Goal: Task Accomplishment & Management: Manage account settings

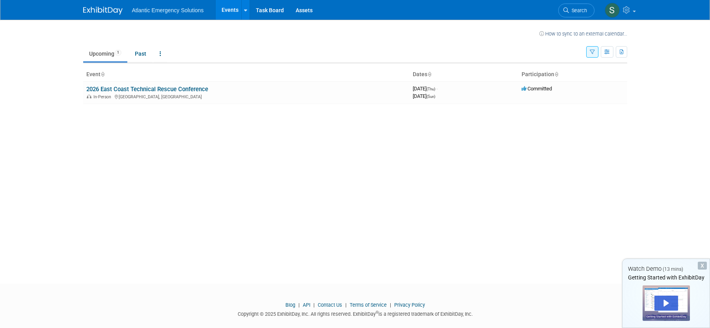
drag, startPoint x: 263, startPoint y: 199, endPoint x: 171, endPoint y: 149, distance: 104.4
click at [263, 199] on div "How to sync to an external calendar... New Event Duplicate Event Warning There …" at bounding box center [355, 145] width 556 height 250
click at [140, 88] on link "2026 East Coast Technical Rescue Conference" at bounding box center [147, 89] width 122 height 7
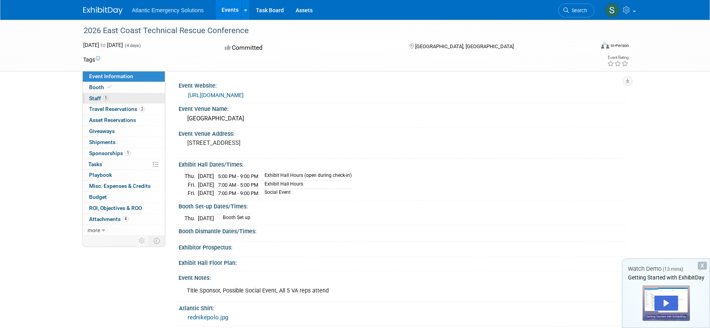
click at [97, 98] on span "Staff 1" at bounding box center [99, 98] width 20 height 6
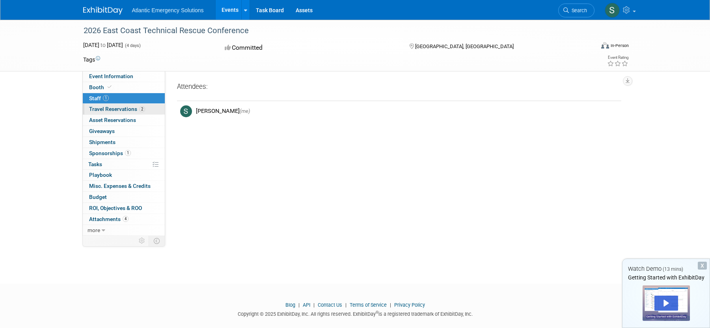
click at [101, 108] on span "Travel Reservations 2" at bounding box center [117, 109] width 56 height 6
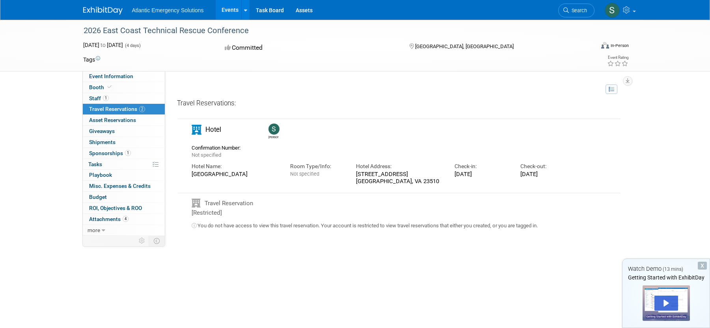
scroll to position [13, 0]
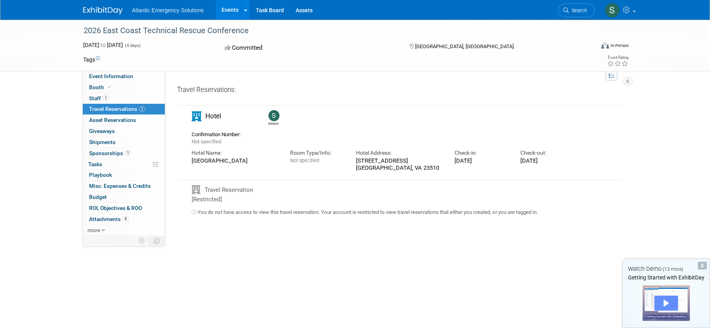
click at [666, 303] on div "Play" at bounding box center [666, 302] width 24 height 15
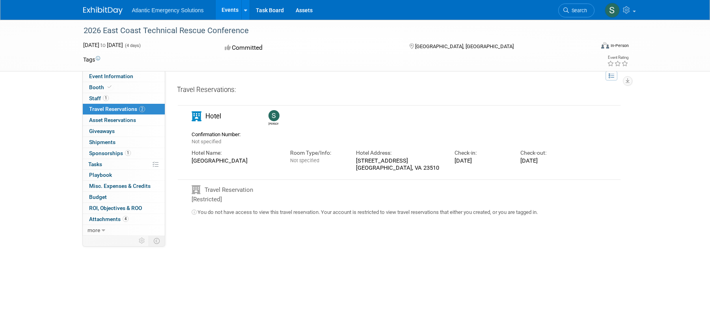
scroll to position [0, 0]
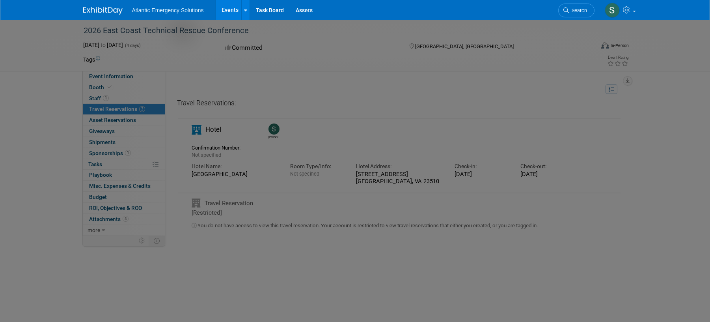
drag, startPoint x: 531, startPoint y: 295, endPoint x: 556, endPoint y: 308, distance: 28.0
click at [556, 308] on body "Atlantic Emergency Solutions Events Recently Viewed Events: 2026 East Coast Tec…" at bounding box center [355, 161] width 710 height 322
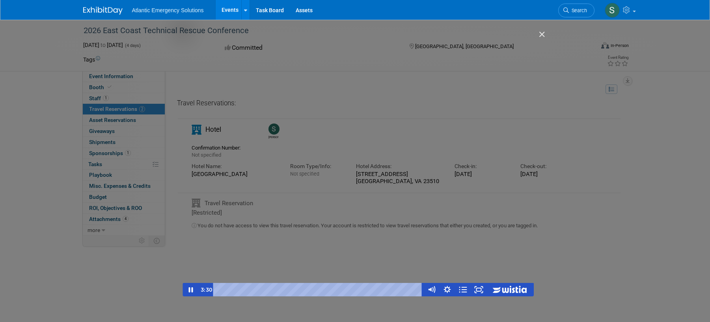
click at [185, 35] on div "Getting Started with ExhibitDay" at bounding box center [358, 164] width 351 height 265
click at [219, 290] on div "0:00" at bounding box center [319, 289] width 200 height 13
click at [192, 289] on icon "Play Video" at bounding box center [191, 290] width 4 height 6
click at [481, 290] on icon "Fullscreen" at bounding box center [478, 290] width 19 height 16
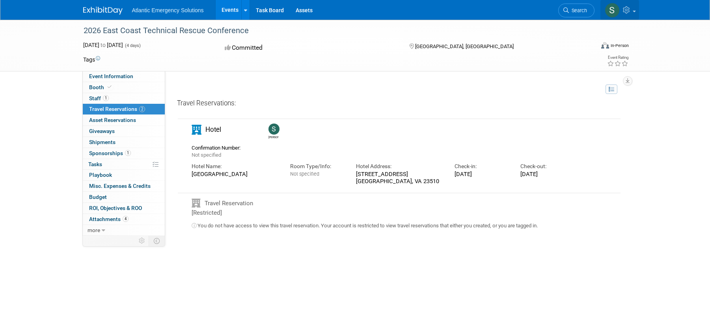
click at [632, 9] on icon at bounding box center [627, 9] width 9 height 7
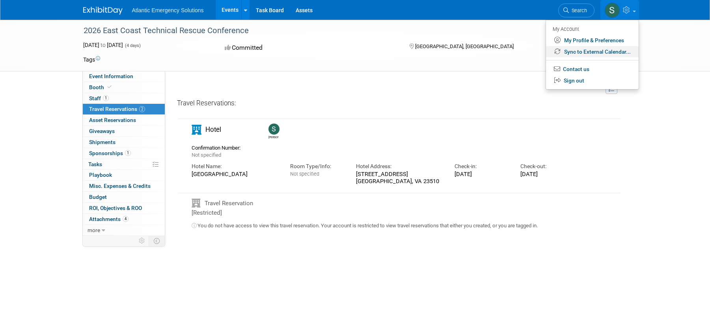
click at [593, 52] on link "Sync to External Calendar..." at bounding box center [592, 51] width 93 height 11
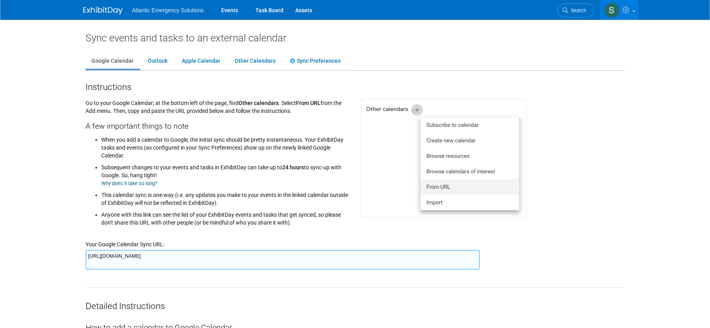
click at [634, 9] on link at bounding box center [619, 10] width 39 height 20
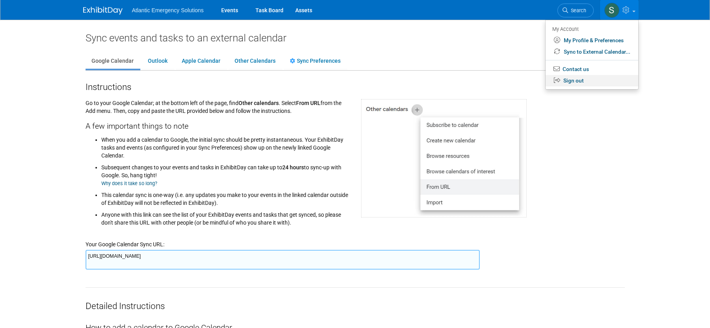
click at [579, 81] on link "Sign out" at bounding box center [592, 80] width 93 height 11
